Goal: Find contact information: Find contact information

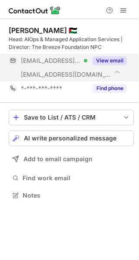
scroll to position [190, 139]
click at [103, 62] on button "View email" at bounding box center [109, 60] width 34 height 9
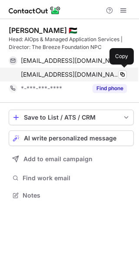
click at [118, 74] on div "ebrahim.ismail@sanlam.co.za Verified" at bounding box center [74, 75] width 106 height 8
